Goal: Task Accomplishment & Management: Complete application form

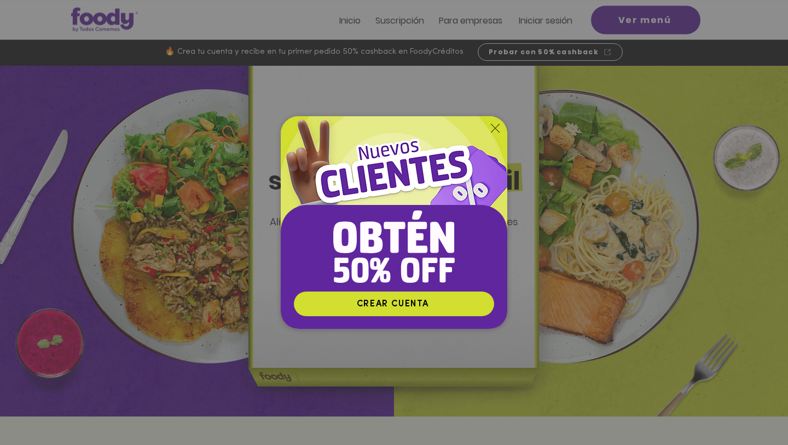
click at [554, 151] on div "Nuevos suscriptores 50% off" at bounding box center [394, 222] width 788 height 445
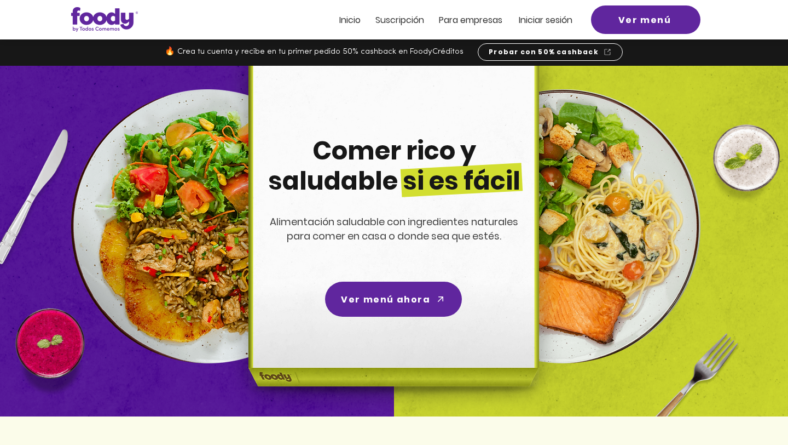
click at [478, 18] on span "ra empresas" at bounding box center [475, 20] width 53 height 13
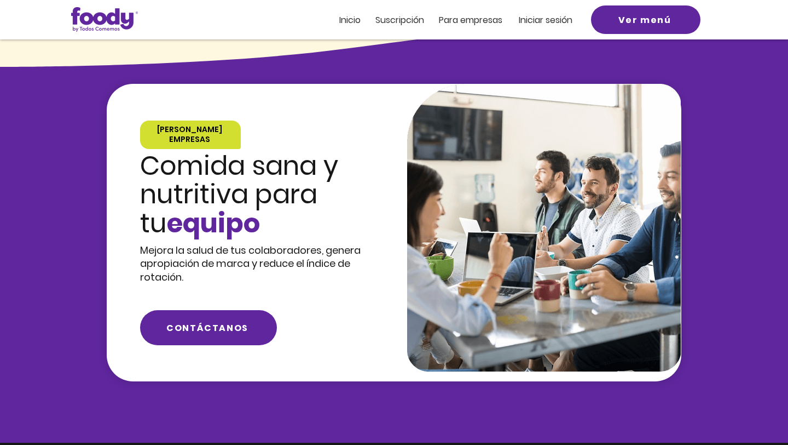
scroll to position [910, 0]
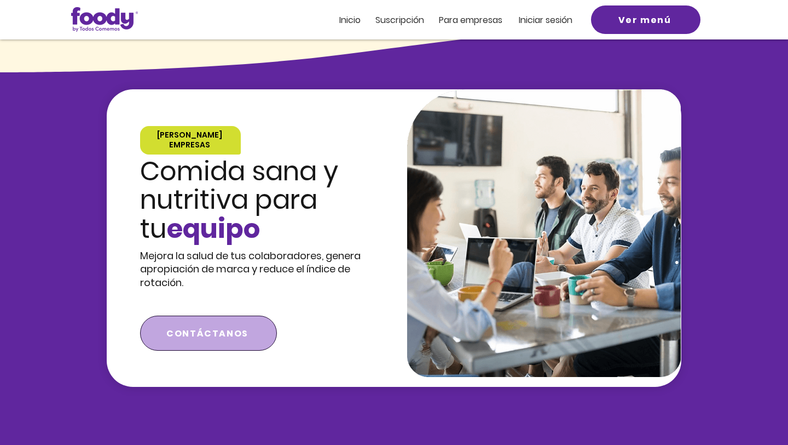
click at [212, 326] on span "CONTÁCTANOS" at bounding box center [207, 333] width 82 height 14
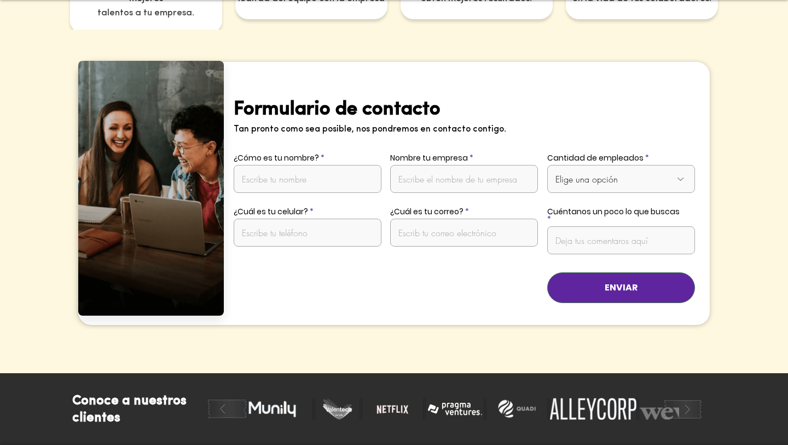
scroll to position [2159, 0]
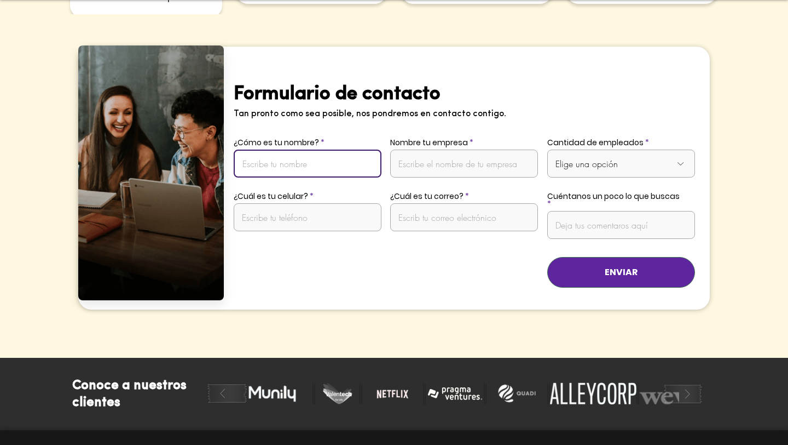
click at [355, 154] on input "¿Cómo es tu nombre?" at bounding box center [308, 163] width 148 height 28
type input "S"
type input "[PERSON_NAME]"
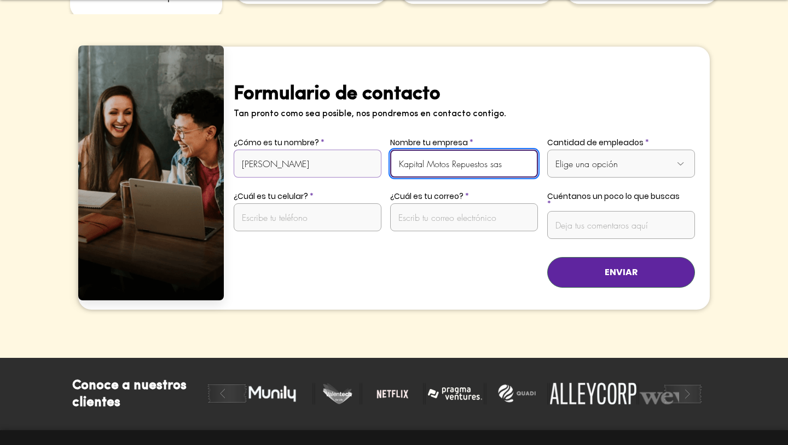
type input "Kapital Motos Repuestos sas"
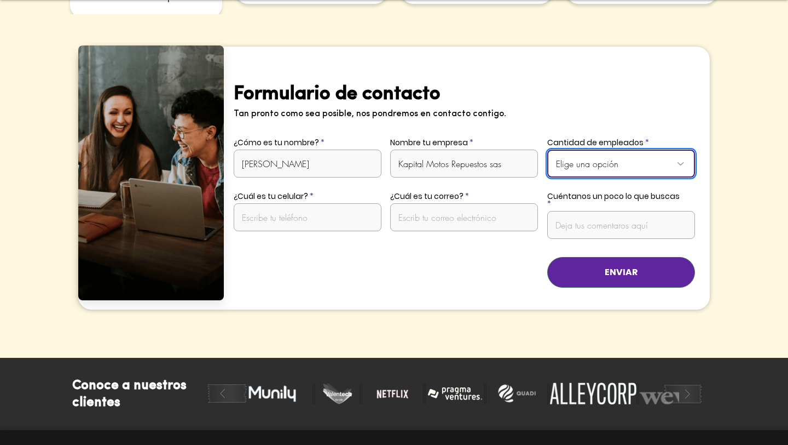
click at [604, 157] on select "Elige una opción De 1 a 10 empleados De 11 a 20 empleados De 21 a 50 empleados …" at bounding box center [621, 163] width 148 height 28
select select "De 11 a 20 empleados"
click at [547, 149] on select "Elige una opción De 1 a 10 empleados De 11 a 20 empleados De 21 a 50 empleados …" at bounding box center [621, 163] width 148 height 28
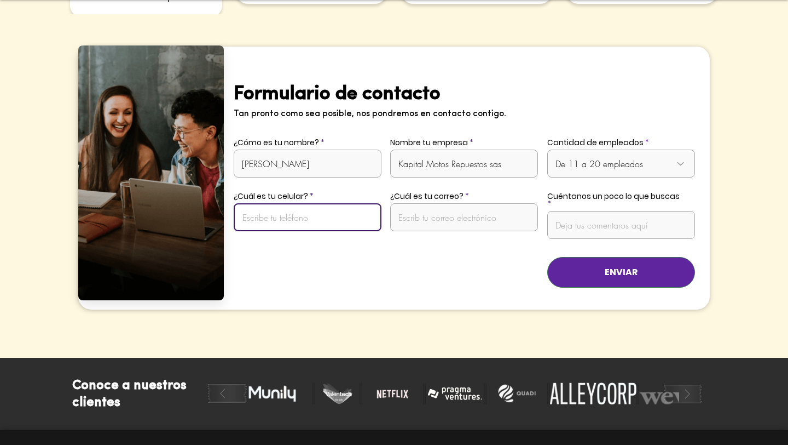
click at [323, 207] on input "¿Cuál es tu celular?" at bounding box center [308, 217] width 148 height 28
type input "3123328206"
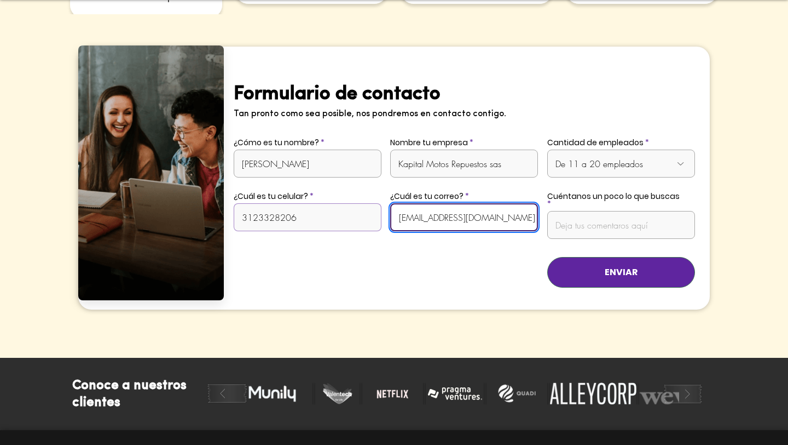
type input "[EMAIL_ADDRESS][DOMAIN_NAME]"
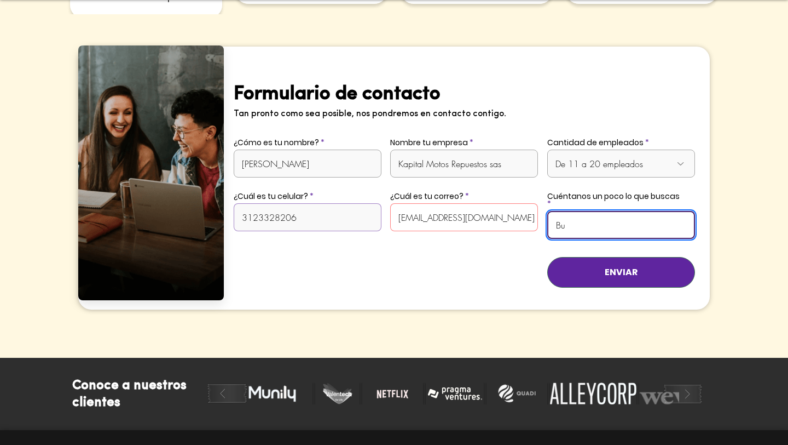
type input "B"
type input "b"
type input "R"
type input "a"
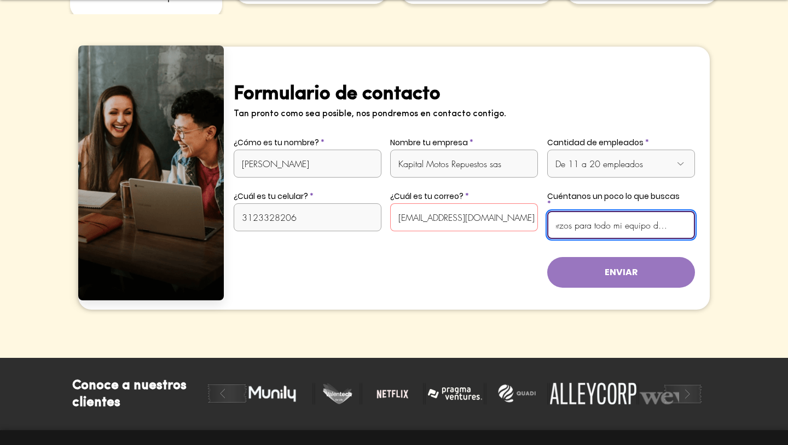
type input "Almuerzos para todo mi equipo de trabajo."
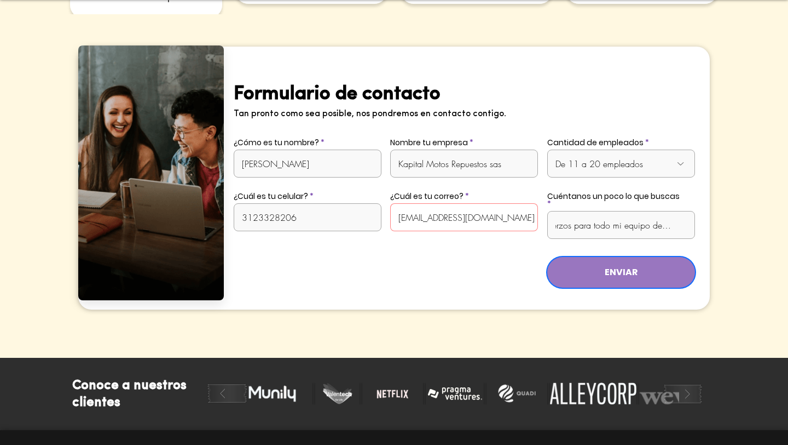
click at [628, 266] on span "ENVIAR" at bounding box center [621, 272] width 33 height 12
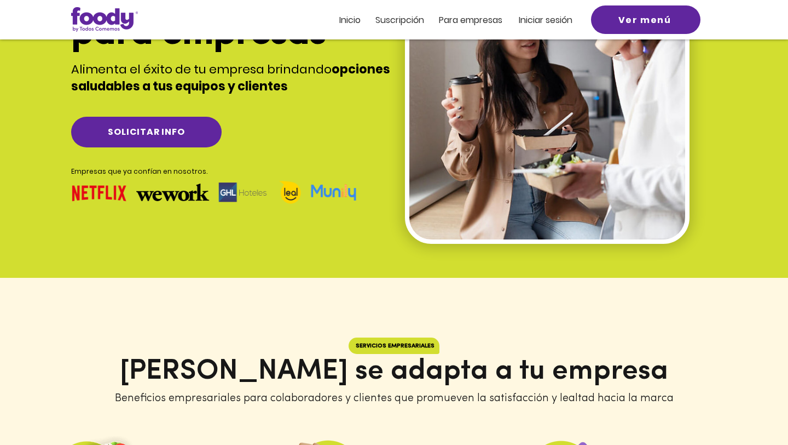
scroll to position [0, 0]
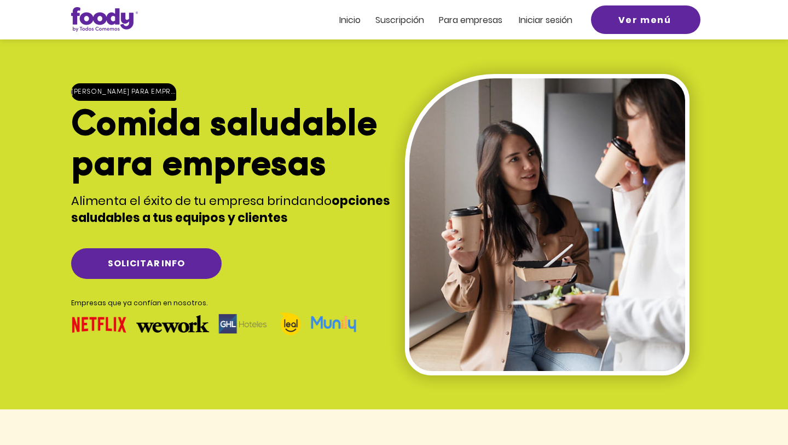
click at [391, 10] on div at bounding box center [394, 19] width 788 height 39
click at [390, 17] on span "Suscripción" at bounding box center [400, 20] width 49 height 13
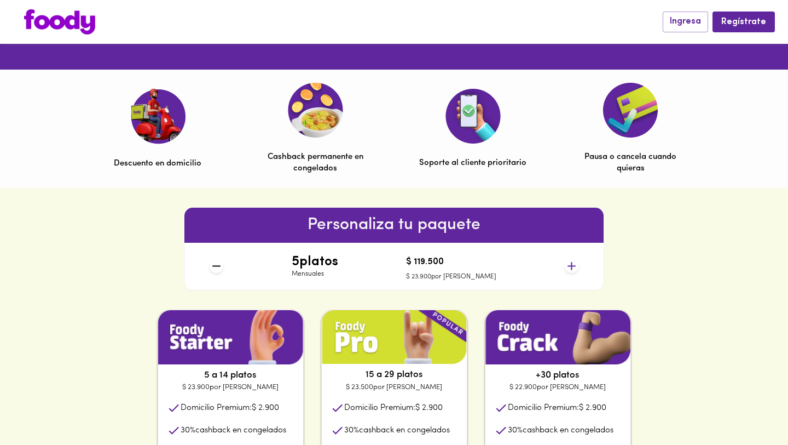
scroll to position [318, 0]
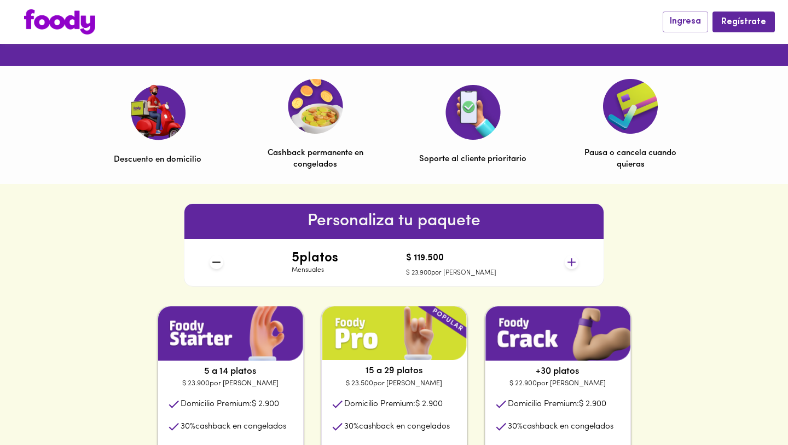
click at [568, 264] on icon at bounding box center [572, 262] width 14 height 14
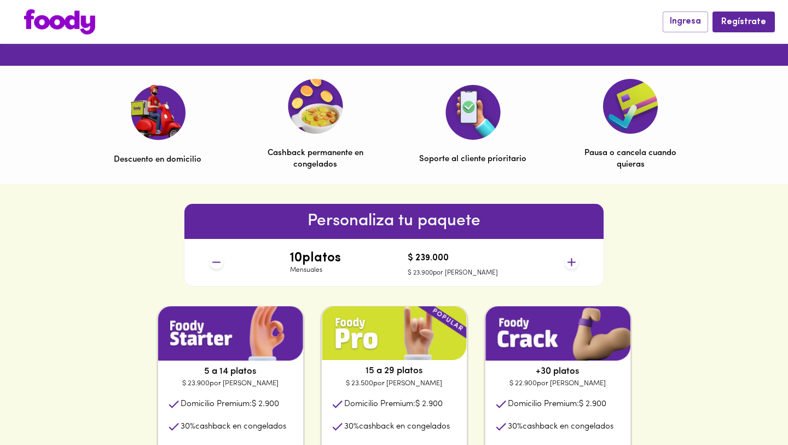
click at [568, 264] on icon at bounding box center [572, 262] width 14 height 14
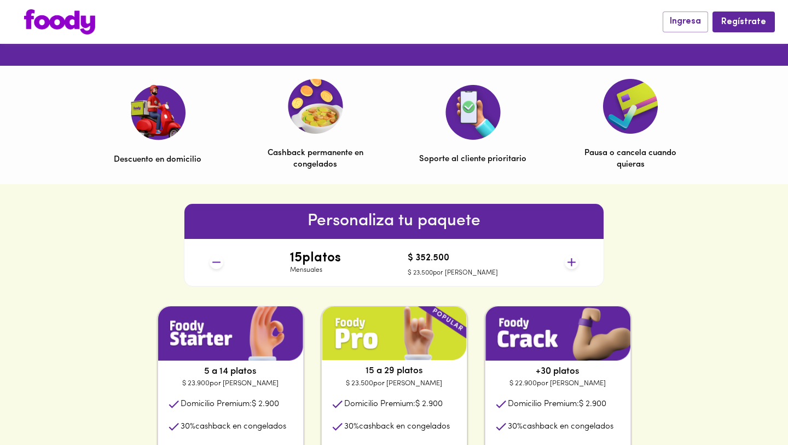
click at [568, 264] on icon at bounding box center [572, 262] width 14 height 14
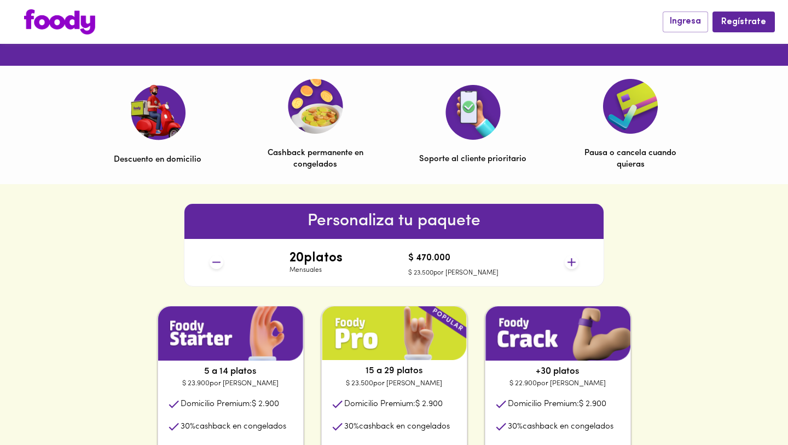
click at [568, 264] on icon at bounding box center [572, 262] width 14 height 14
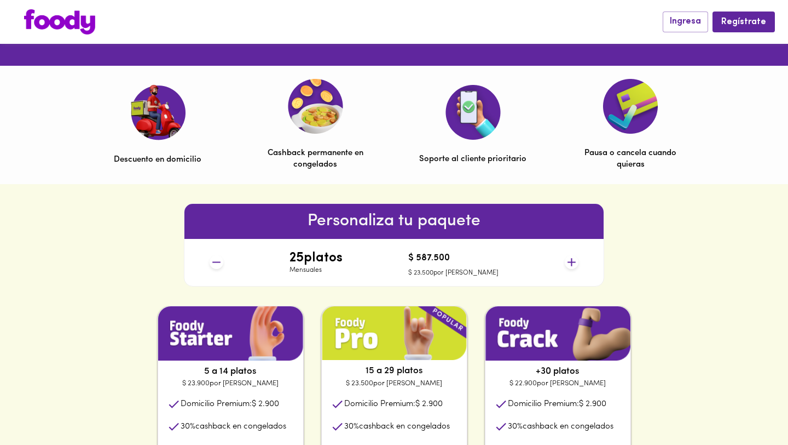
click at [568, 264] on icon at bounding box center [572, 262] width 14 height 14
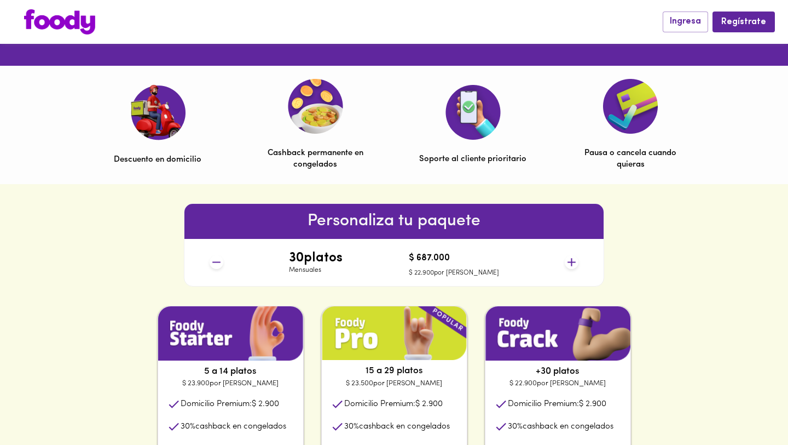
click at [568, 264] on icon at bounding box center [572, 262] width 14 height 14
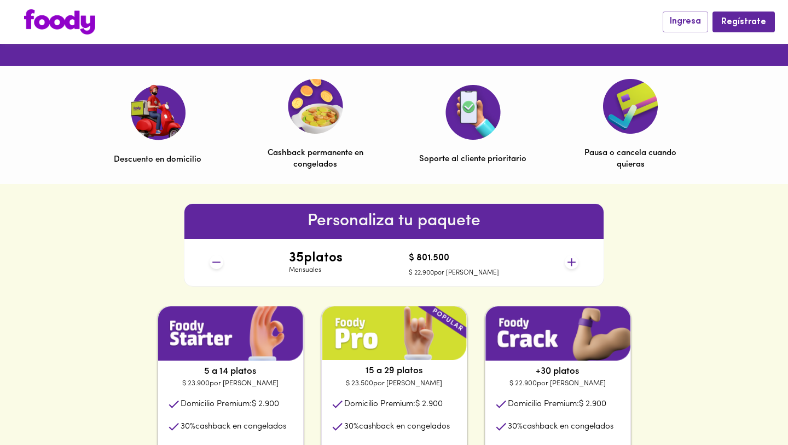
click at [568, 264] on icon at bounding box center [572, 262] width 14 height 14
click at [629, 275] on div "Personaliza tu paquete 35 platos Mensuales $ 801.500 $ 22.900 por plato" at bounding box center [394, 245] width 788 height 122
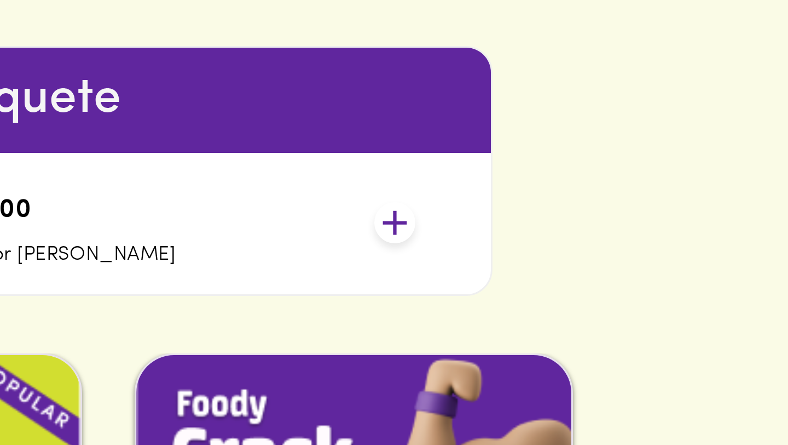
click at [629, 275] on div "Personaliza tu paquete 36 platos Mensuales $ 824.400 $ 22.900 por plato" at bounding box center [394, 245] width 788 height 122
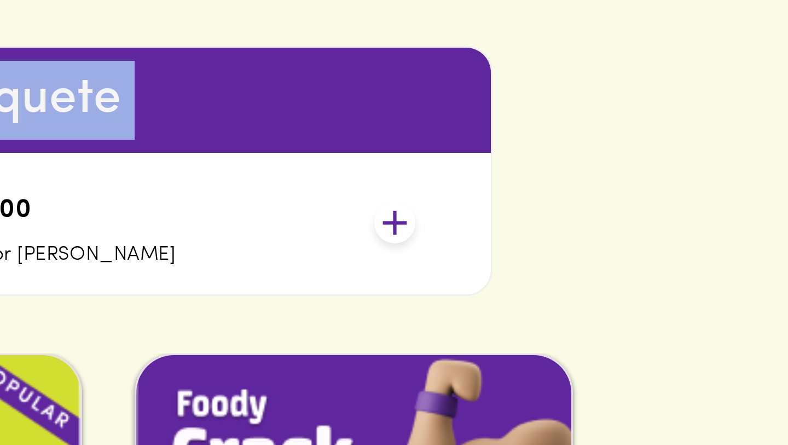
scroll to position [330, 0]
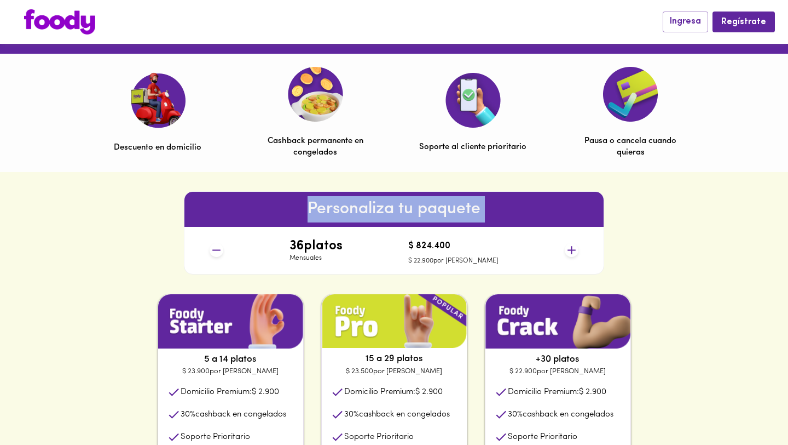
click at [620, 252] on div "Personaliza tu paquete 36 platos Mensuales $ 824.400 $ 22.900 por plato" at bounding box center [394, 233] width 788 height 122
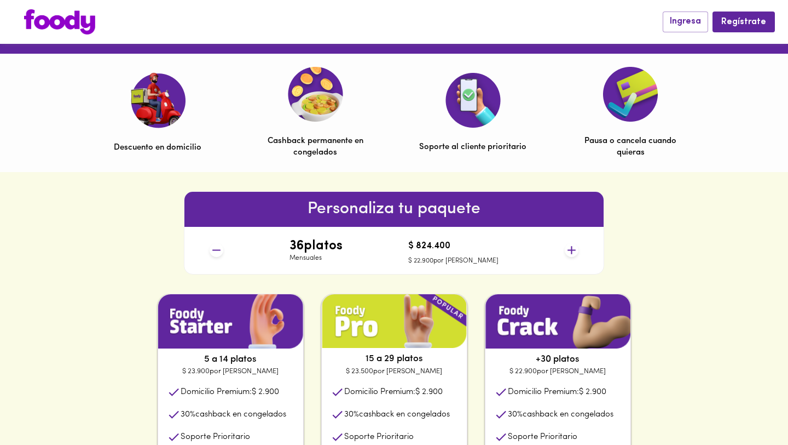
click at [572, 252] on icon at bounding box center [572, 250] width 8 height 8
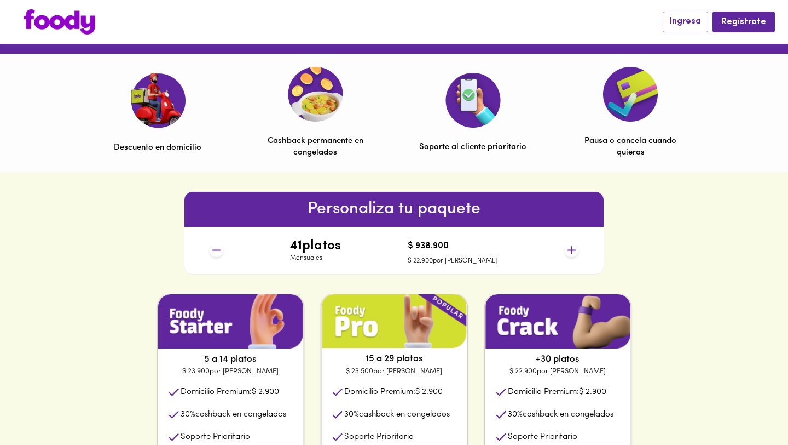
click at [572, 252] on icon at bounding box center [572, 250] width 8 height 8
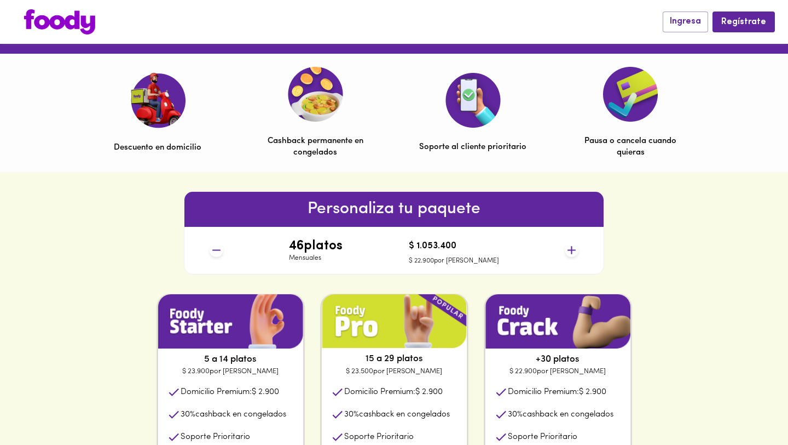
click at [572, 252] on icon at bounding box center [572, 250] width 8 height 8
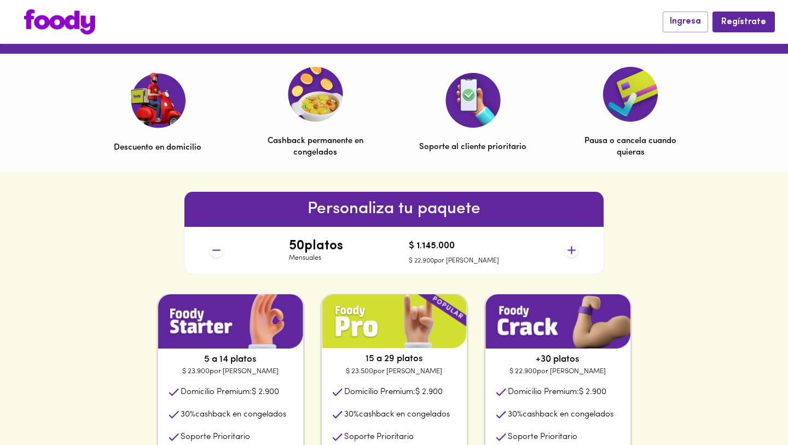
click at [572, 252] on icon at bounding box center [572, 250] width 8 height 8
click at [572, 250] on icon at bounding box center [572, 250] width 8 height 8
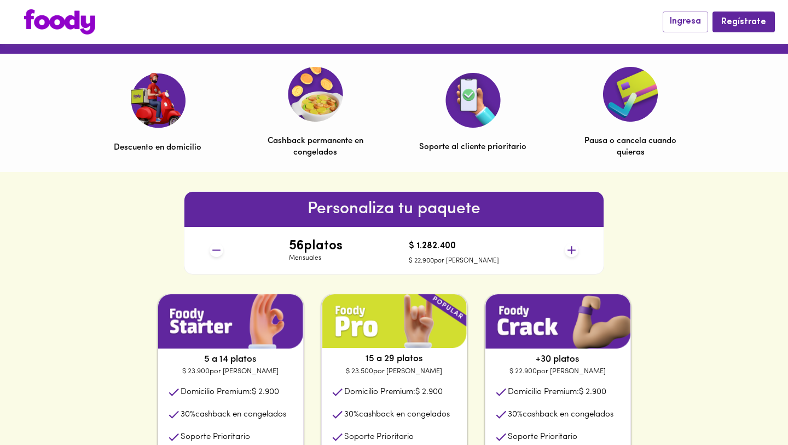
click at [572, 250] on icon at bounding box center [572, 250] width 8 height 8
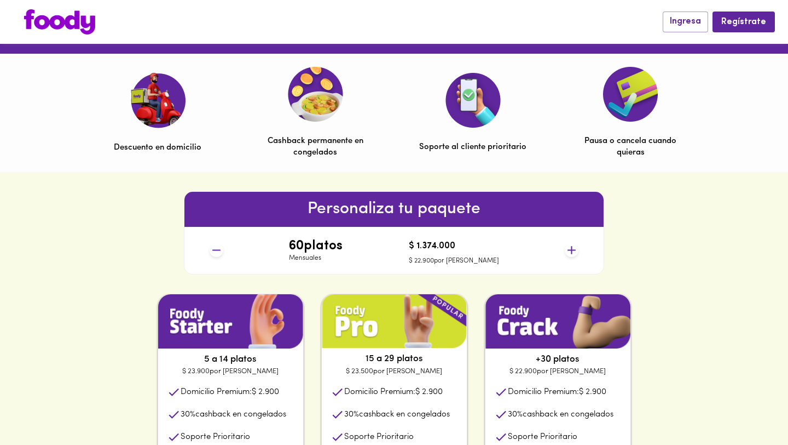
click at [572, 250] on icon at bounding box center [572, 250] width 8 height 8
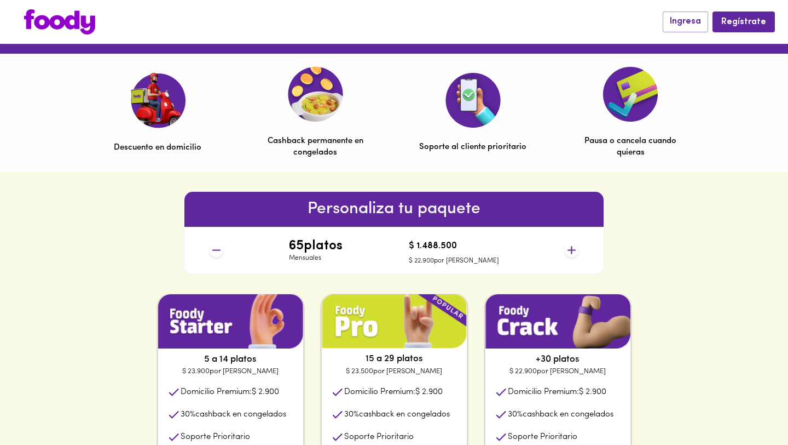
click at [572, 250] on icon at bounding box center [572, 250] width 8 height 8
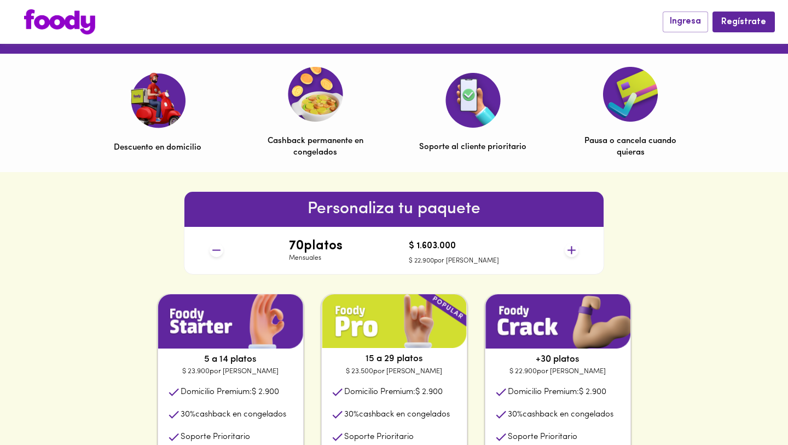
click at [572, 250] on icon at bounding box center [572, 250] width 8 height 8
